Goal: Navigation & Orientation: Find specific page/section

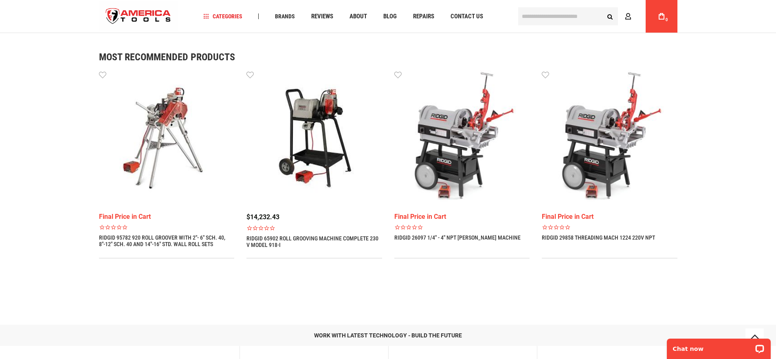
scroll to position [618, 0]
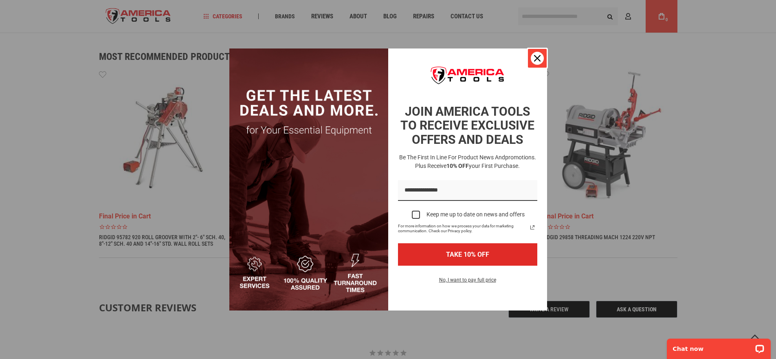
click at [536, 58] on icon "close icon" at bounding box center [537, 58] width 7 height 7
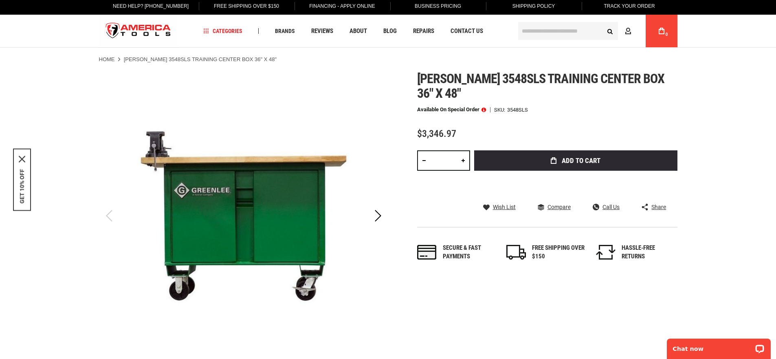
scroll to position [0, 0]
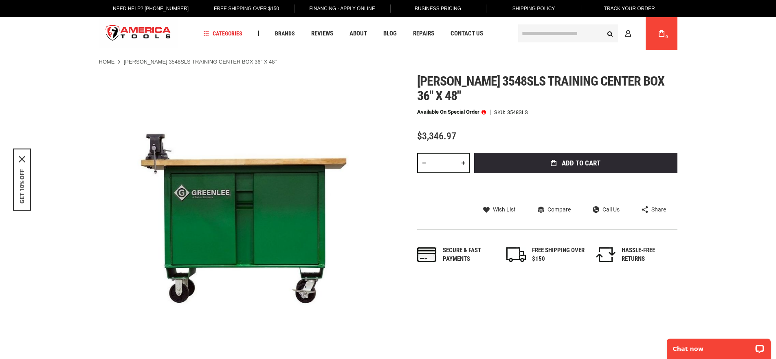
click at [156, 35] on img "store logo" at bounding box center [138, 33] width 79 height 31
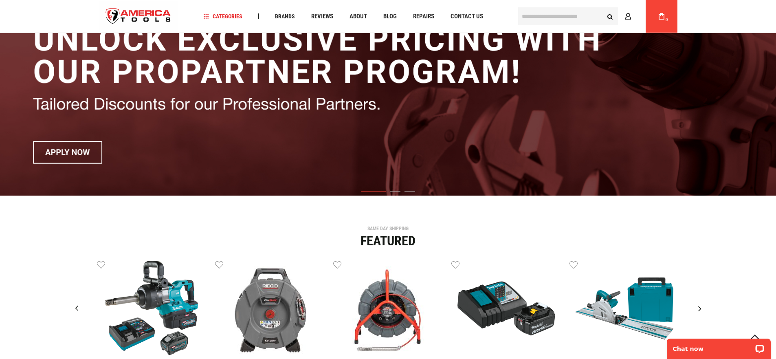
scroll to position [207, 0]
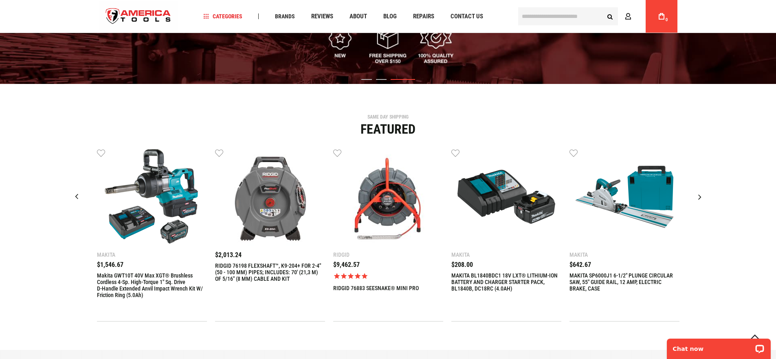
click at [698, 197] on div "Next slide" at bounding box center [700, 197] width 20 height 20
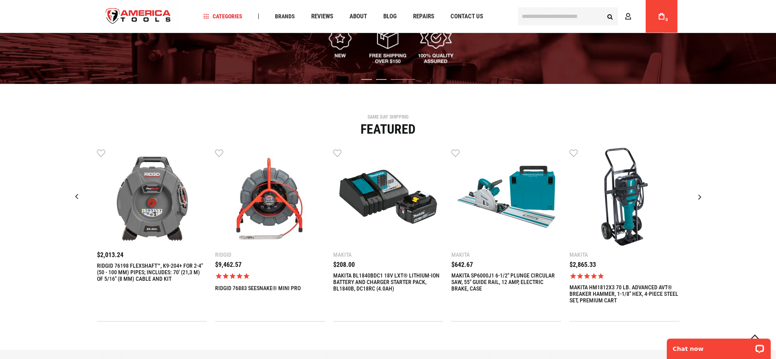
click at [698, 197] on div "Next slide" at bounding box center [700, 197] width 20 height 20
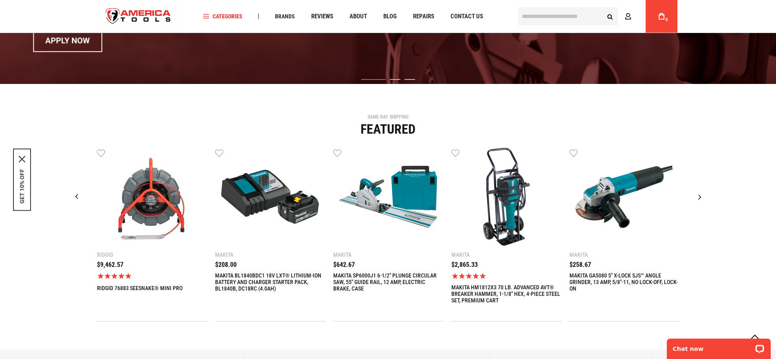
click at [699, 197] on div "Next slide" at bounding box center [700, 197] width 20 height 20
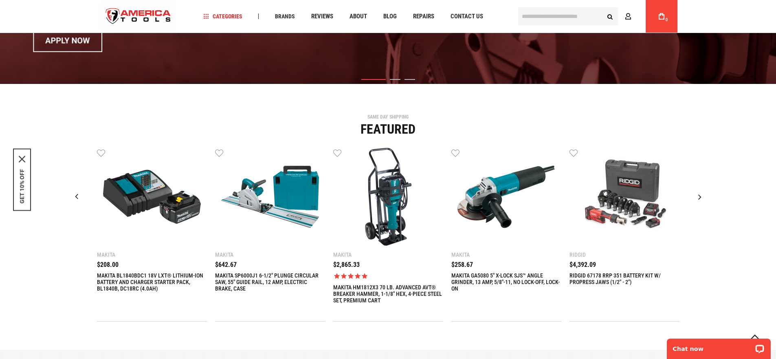
click at [699, 197] on div "Next slide" at bounding box center [700, 197] width 20 height 20
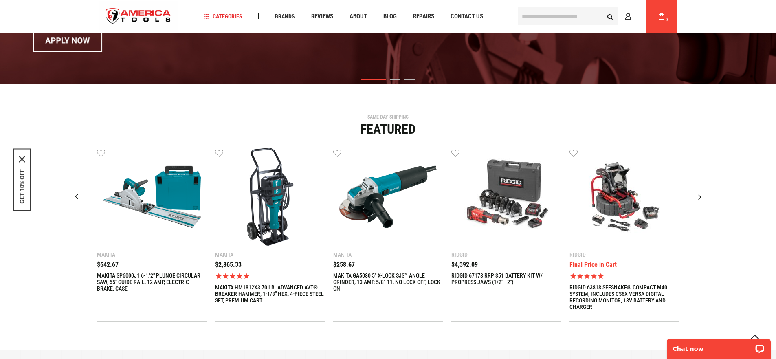
click at [699, 197] on div "Next slide" at bounding box center [700, 197] width 20 height 20
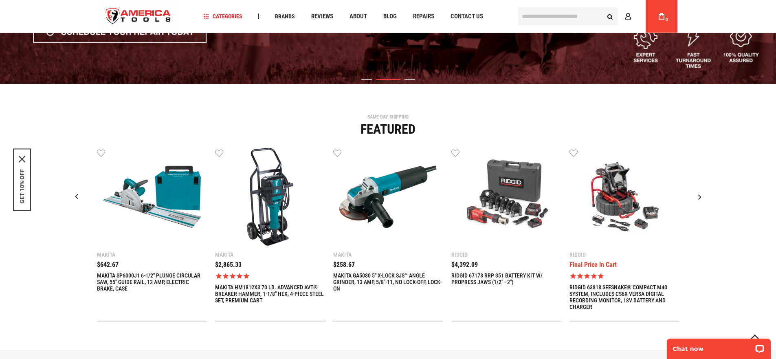
click at [700, 195] on div "Next slide" at bounding box center [700, 197] width 20 height 20
click at [700, 199] on div "Next slide" at bounding box center [700, 197] width 20 height 20
click at [701, 198] on div "Next slide" at bounding box center [700, 197] width 20 height 20
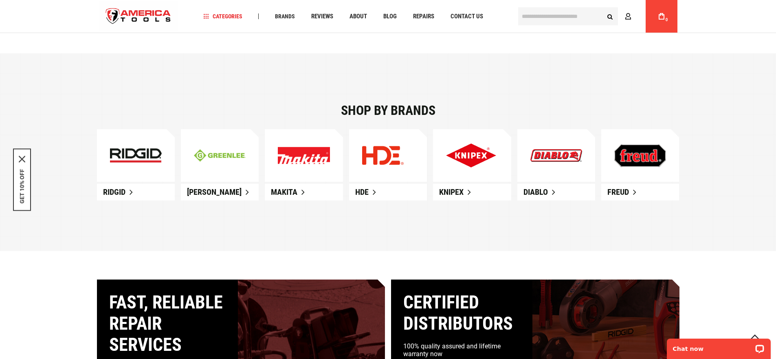
scroll to position [533, 0]
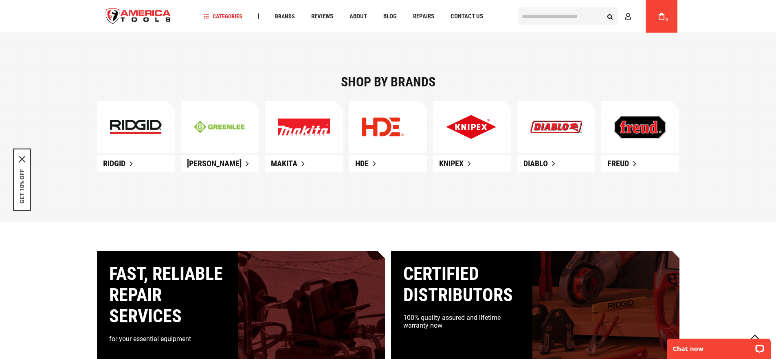
click at [557, 128] on img at bounding box center [556, 127] width 52 height 13
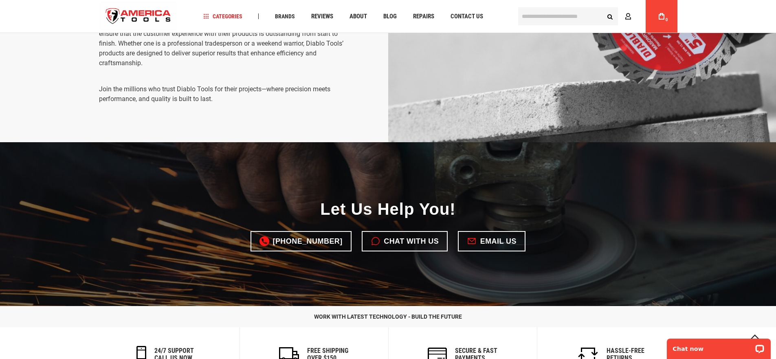
scroll to position [1761, 0]
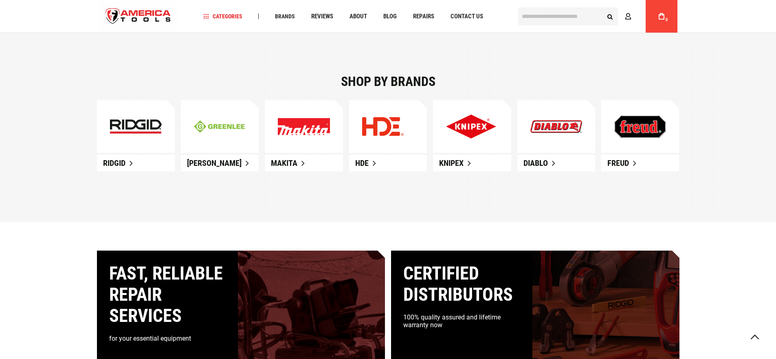
click at [303, 121] on img at bounding box center [304, 126] width 52 height 17
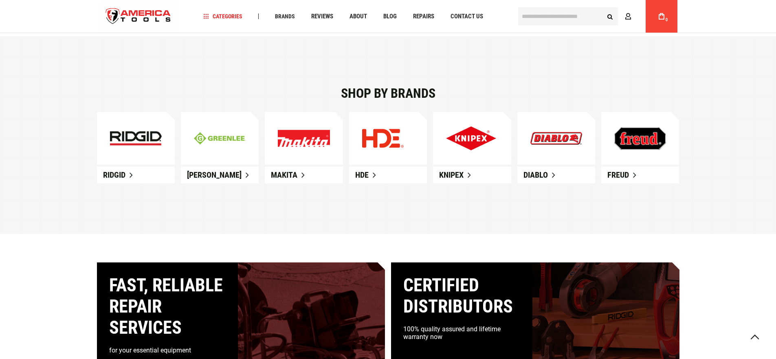
scroll to position [533, 0]
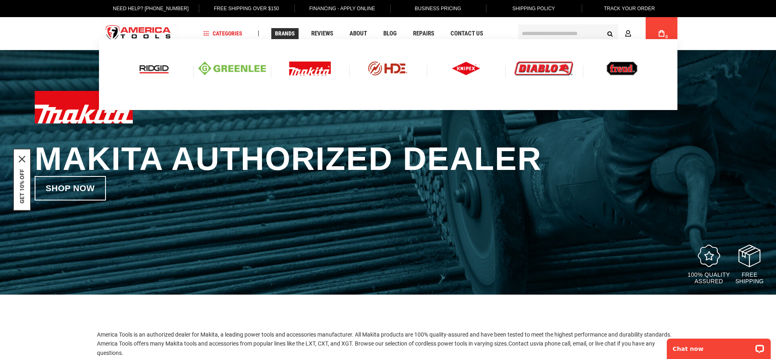
click at [621, 72] on img at bounding box center [622, 69] width 31 height 14
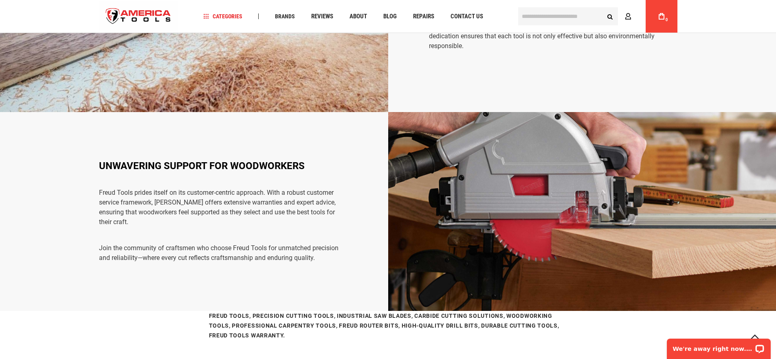
scroll to position [848, 0]
